Goal: Register for event/course

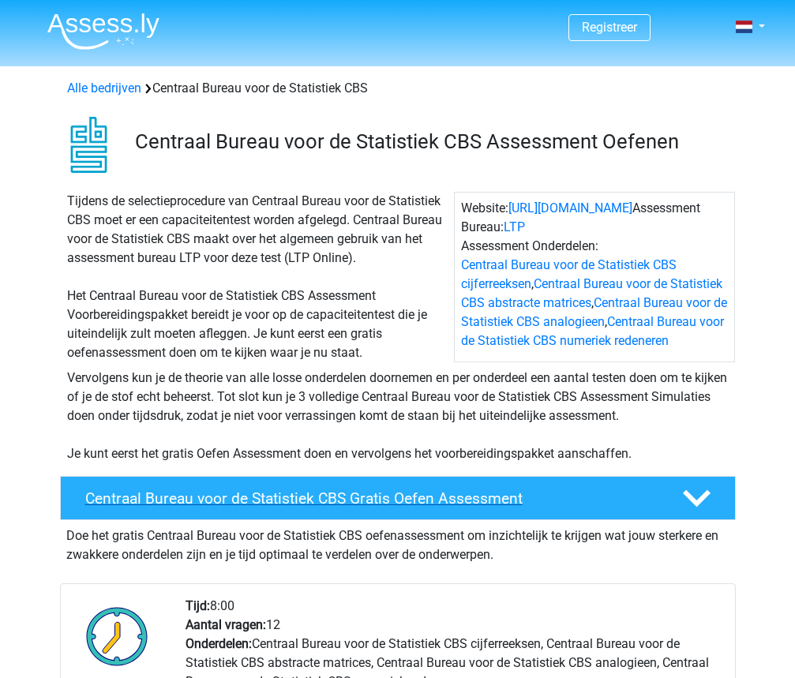
click at [361, 508] on h4 "Centraal Bureau voor de Statistiek CBS Gratis Oefen Assessment" at bounding box center [371, 499] width 572 height 18
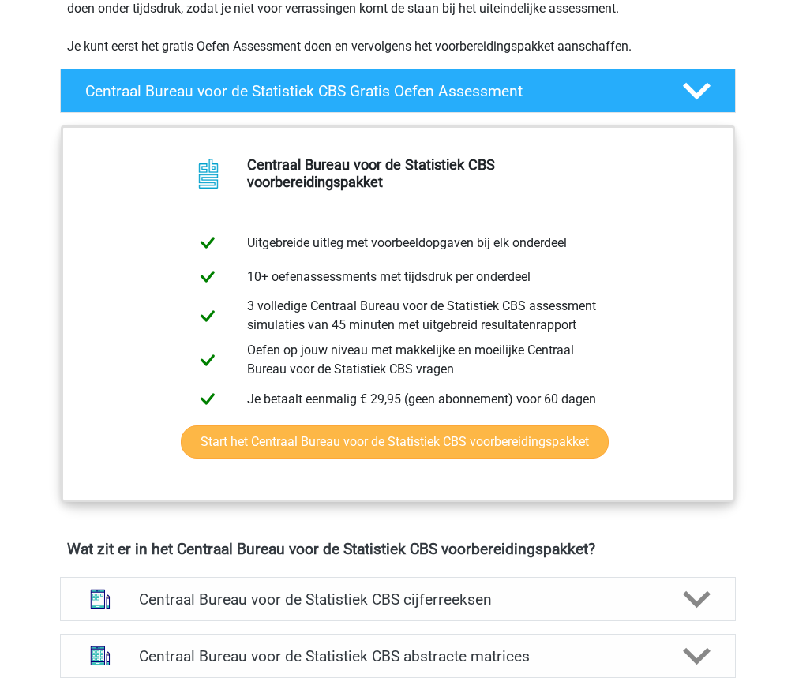
scroll to position [423, 0]
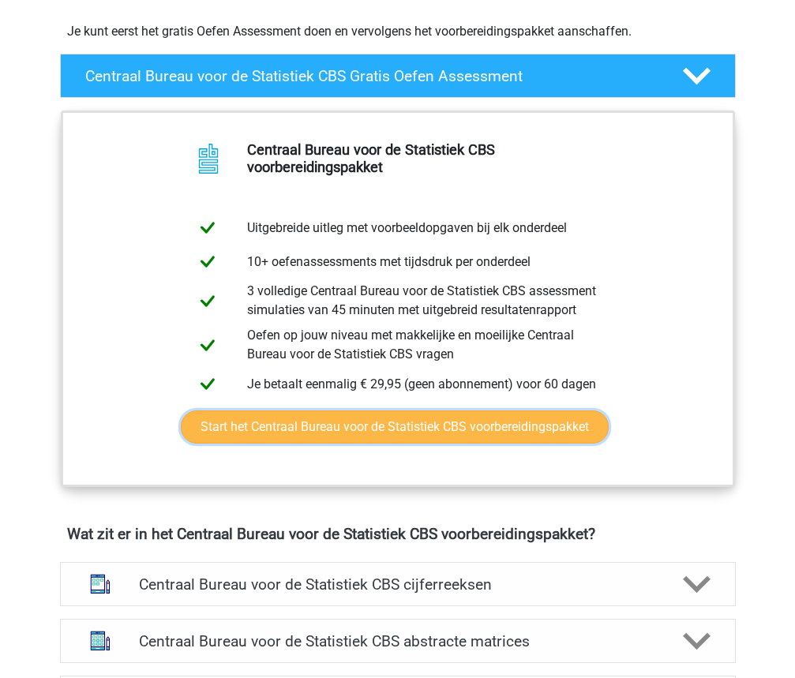
click at [354, 444] on link "Start het Centraal Bureau voor de Statistiek CBS voorbereidingspakket" at bounding box center [395, 427] width 428 height 33
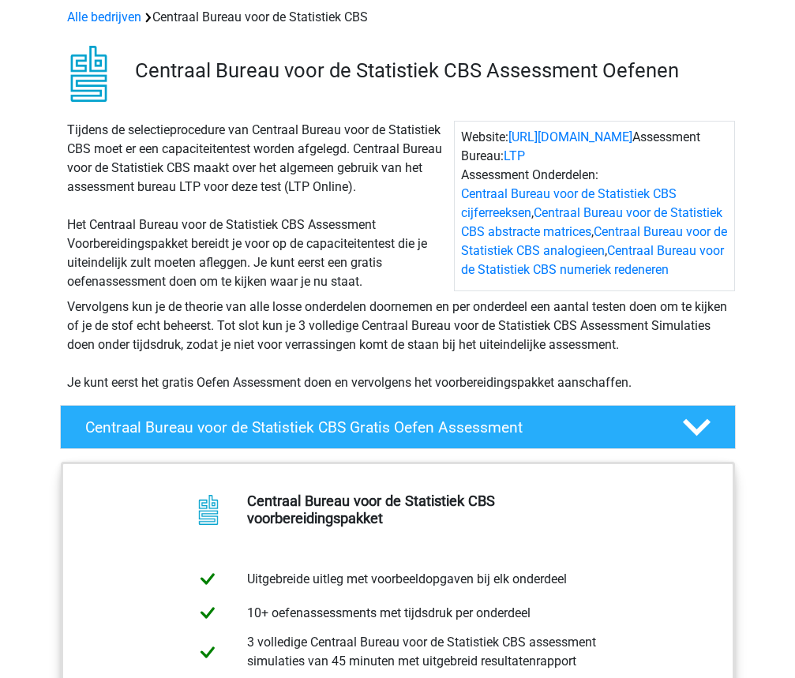
scroll to position [0, 0]
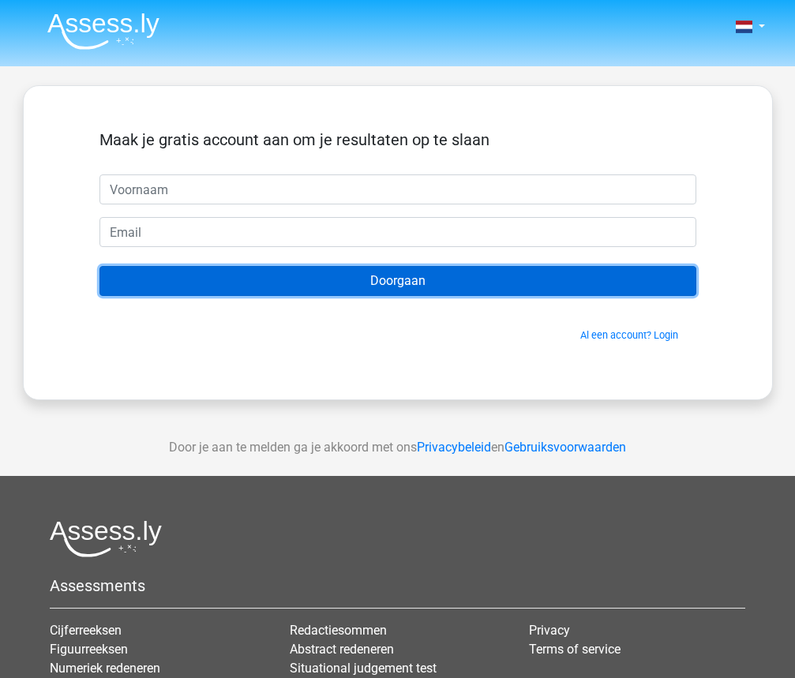
click at [427, 284] on input "Doorgaan" at bounding box center [398, 281] width 597 height 30
